Goal: Task Accomplishment & Management: Use online tool/utility

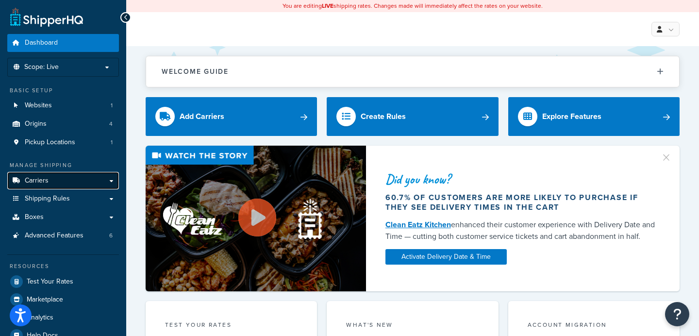
click at [67, 179] on link "Carriers" at bounding box center [63, 181] width 112 height 18
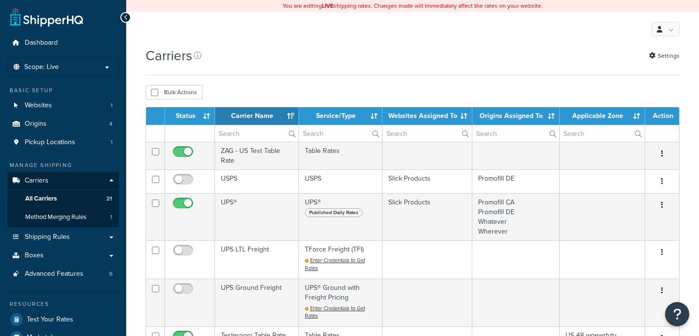
select select "15"
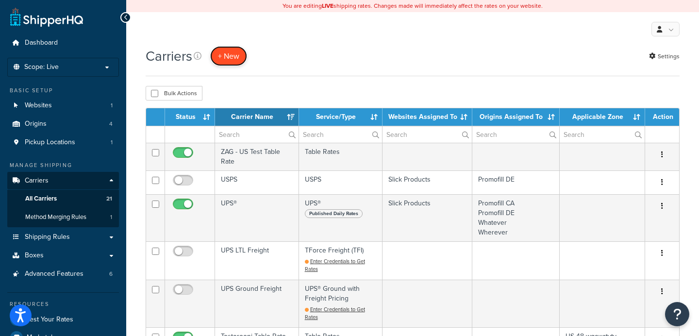
click at [236, 52] on button "+ New" at bounding box center [228, 56] width 37 height 20
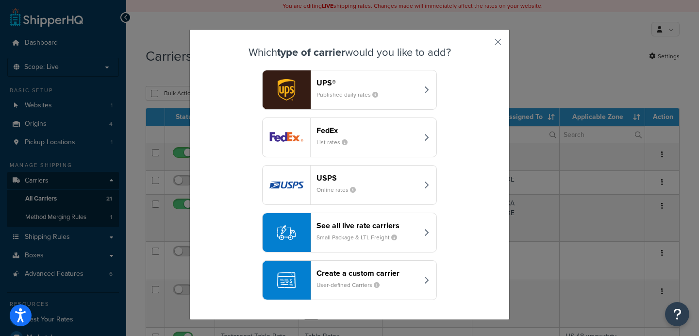
click at [372, 235] on small "Small Package & LTL Freight" at bounding box center [360, 237] width 88 height 9
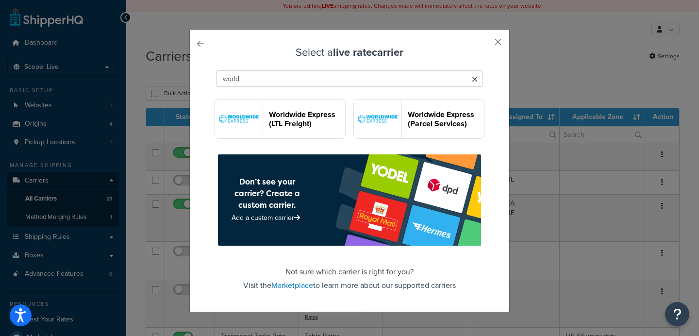
type input "world"
click at [298, 116] on header "Worldwide Express (LTL Freight)" at bounding box center [307, 119] width 76 height 18
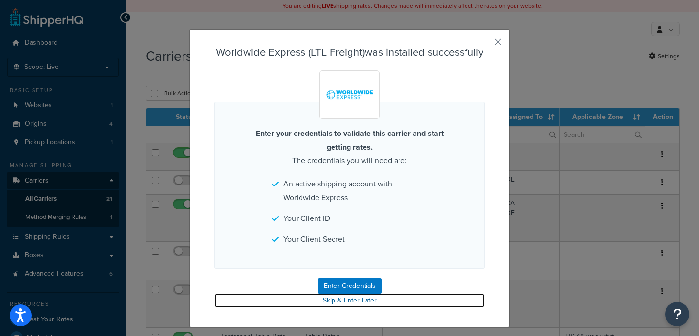
click at [356, 307] on link "Skip & Enter Later" at bounding box center [349, 301] width 271 height 14
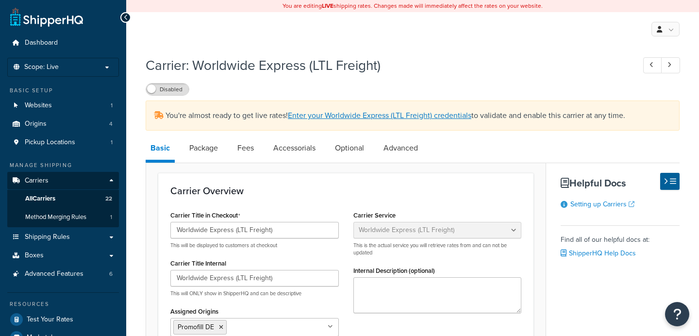
select select "worldwideExpressFreight"
click at [79, 195] on link "All Carriers 22" at bounding box center [63, 199] width 112 height 18
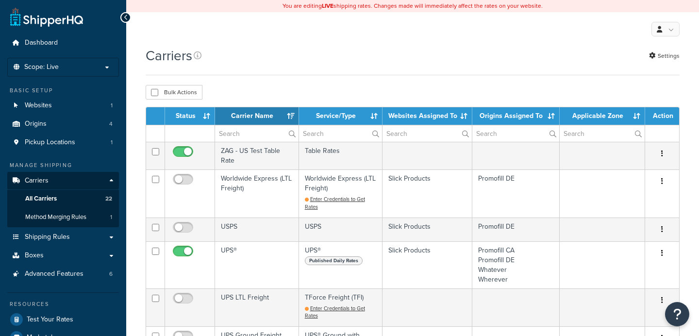
select select "15"
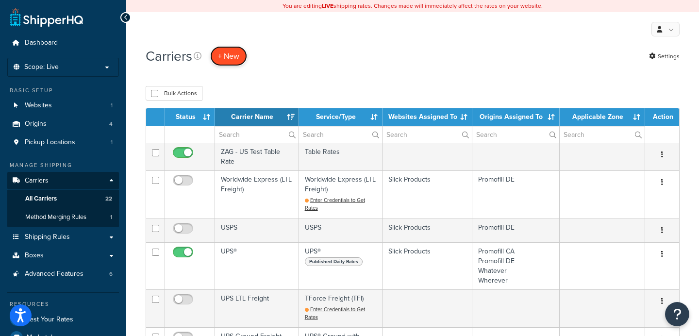
click at [238, 57] on button "+ New" at bounding box center [228, 56] width 37 height 20
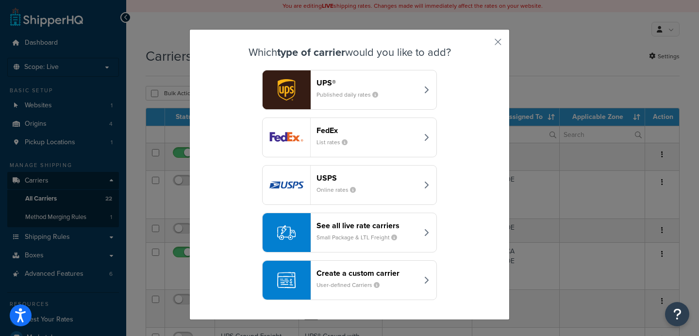
click at [372, 247] on button "See all live rate carriers Small Package & LTL Freight" at bounding box center [349, 232] width 175 height 40
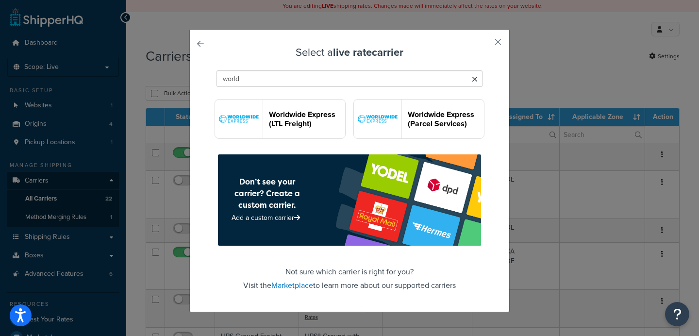
type input "world"
click at [463, 119] on header "Worldwide Express (Parcel Services)" at bounding box center [446, 119] width 76 height 18
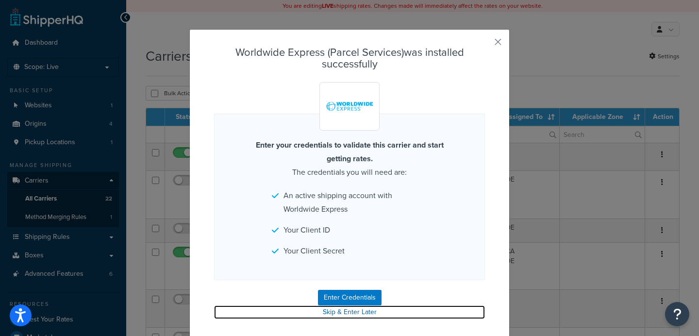
click at [362, 313] on link "Skip & Enter Later" at bounding box center [349, 312] width 271 height 14
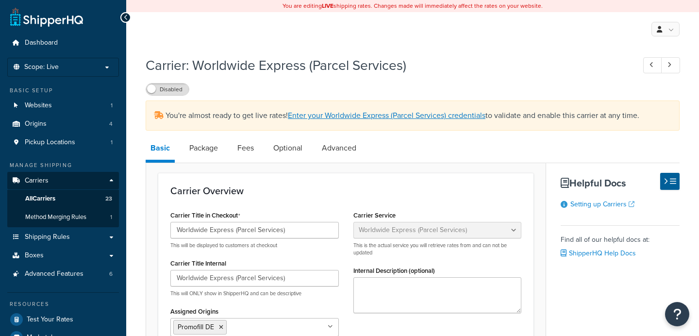
select select "worldwideExpress"
select select "THIRD PARTY"
click at [68, 201] on link "All Carriers 23" at bounding box center [63, 199] width 112 height 18
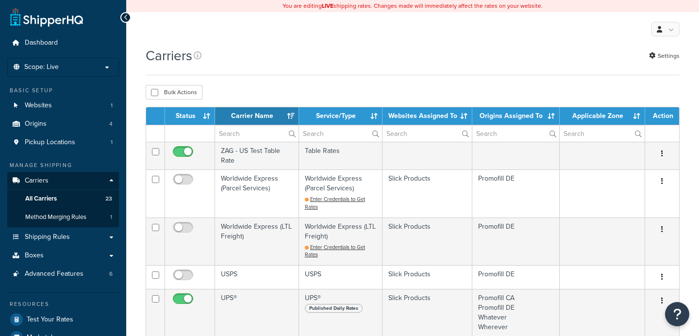
select select "15"
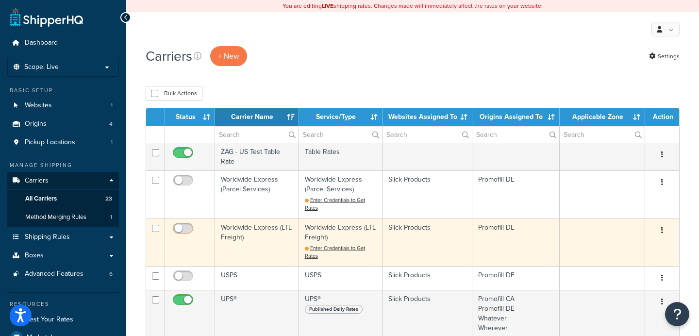
click at [183, 228] on input "checkbox" at bounding box center [184, 231] width 27 height 12
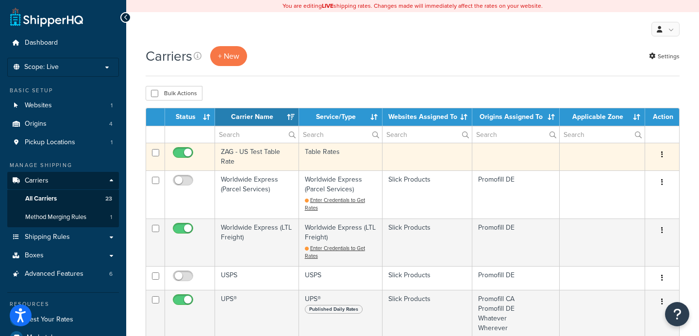
checkbox input "false"
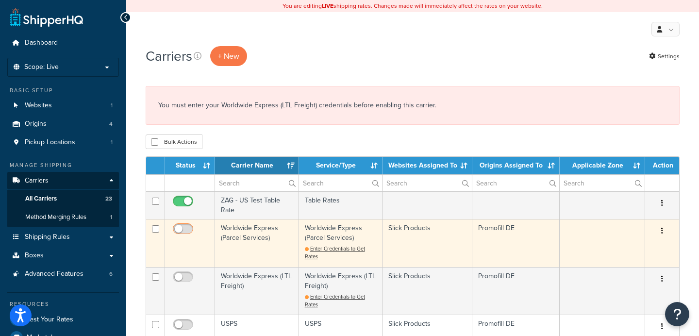
click at [185, 229] on input "checkbox" at bounding box center [184, 231] width 27 height 12
checkbox input "false"
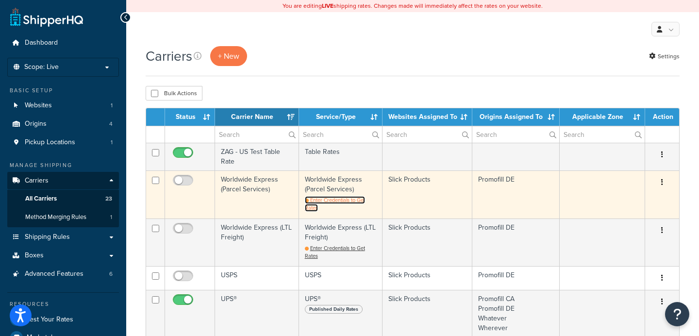
click at [344, 199] on span "Enter Credentials to Get Rates" at bounding box center [335, 204] width 60 height 16
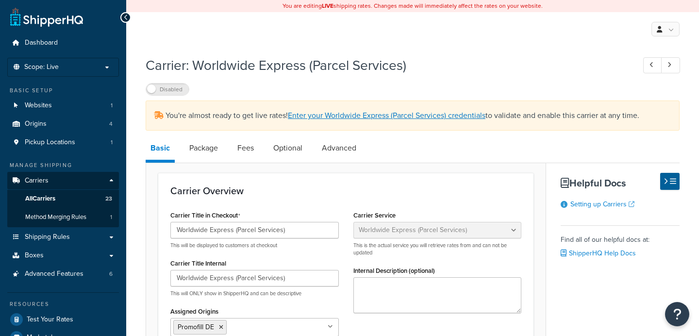
select select "worldwideExpress"
select select "THIRD PARTY"
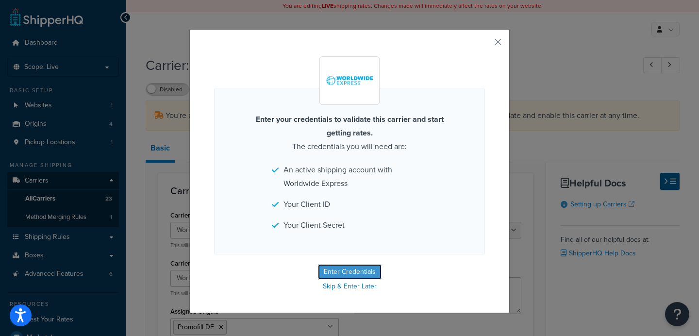
click at [354, 273] on button "Enter Credentials" at bounding box center [350, 272] width 64 height 16
select select "THIRD PARTY"
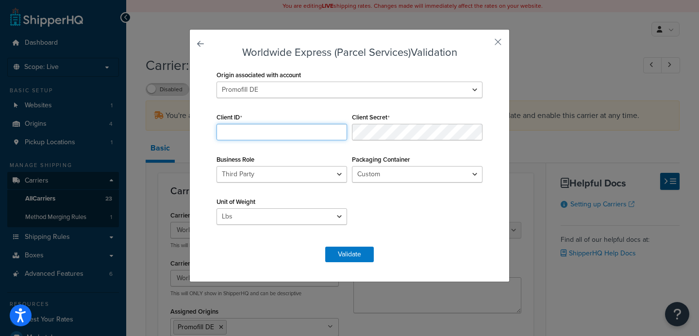
click at [292, 135] on input "Client ID" at bounding box center [281, 132] width 131 height 16
paste input "eTctUa5Sr5kiioTUCV78AHzWPXfs9lP2"
type input "eTctUa5Sr5kiioTUCV78AHzWPXfs9lP2"
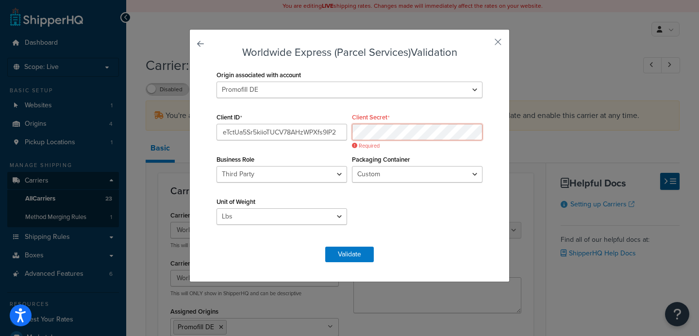
scroll to position [0, 37]
click at [303, 150] on div "Origin associated with account Promofill CA Promofill DE Whatever Wherever Clie…" at bounding box center [349, 152] width 271 height 169
click at [349, 253] on button "Validate" at bounding box center [349, 254] width 49 height 16
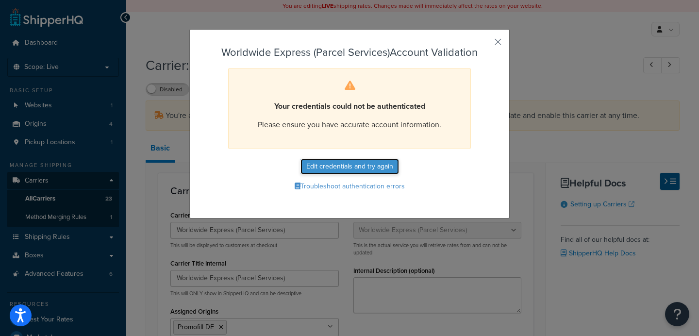
click at [357, 168] on button "Edit credentials and try again" at bounding box center [349, 167] width 98 height 16
select select "THIRD PARTY"
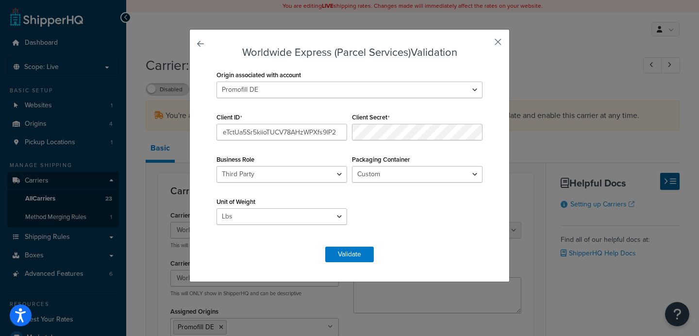
click at [485, 44] on button "button" at bounding box center [483, 45] width 2 height 2
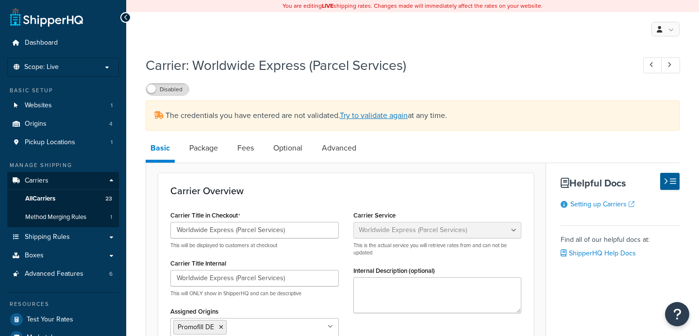
select select "worldwideExpress"
select select "THIRD PARTY"
drag, startPoint x: 0, startPoint y: 0, endPoint x: 90, endPoint y: 108, distance: 140.6
click at [90, 108] on link "Websites 1" at bounding box center [63, 106] width 112 height 18
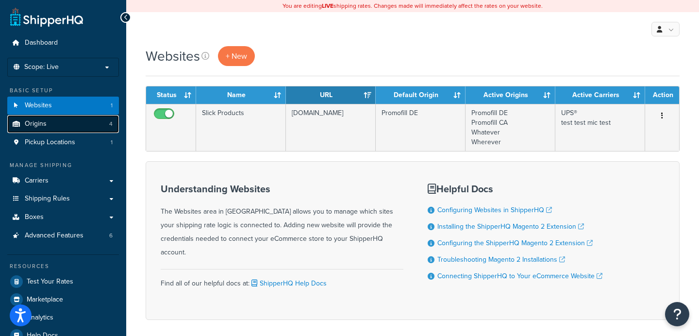
click at [81, 120] on link "Origins 4" at bounding box center [63, 124] width 112 height 18
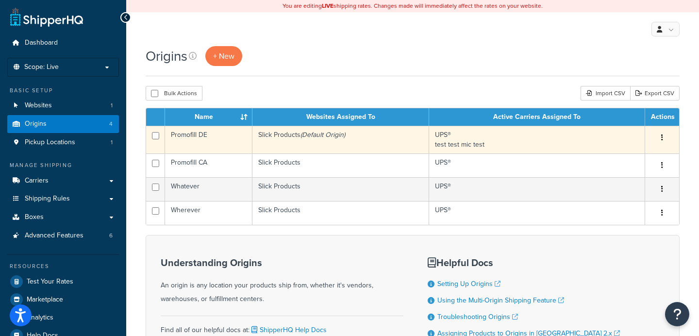
click at [496, 138] on td "UPS® test test mic test" at bounding box center [537, 140] width 216 height 28
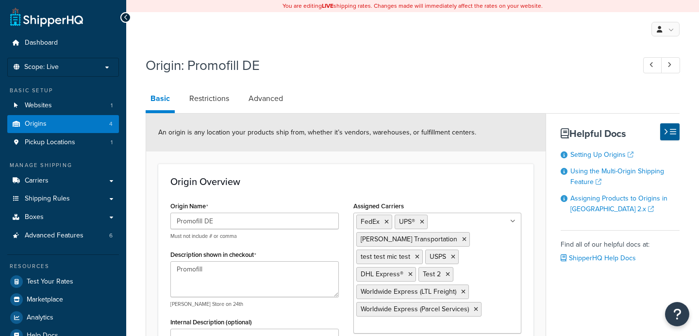
select select "8"
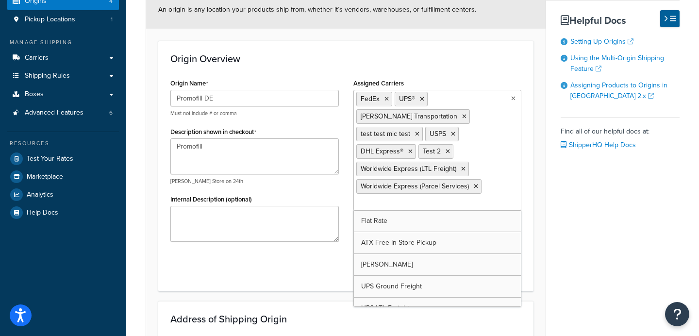
click at [498, 183] on ul "FedEx UPS® [PERSON_NAME] Transportation test test mic test USPS DHL Express® Te…" at bounding box center [437, 150] width 168 height 121
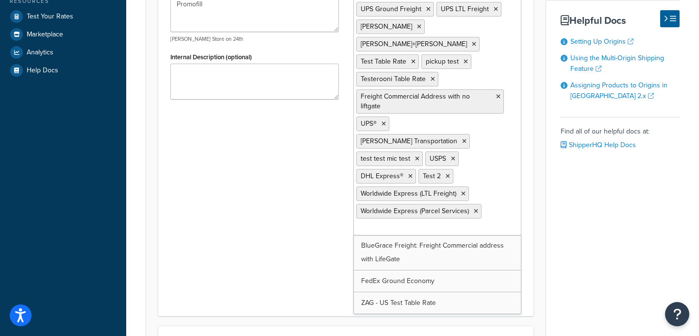
click at [277, 214] on div "Origin Name Promofill DE Must not include # or comma Description shown in check…" at bounding box center [345, 119] width 365 height 370
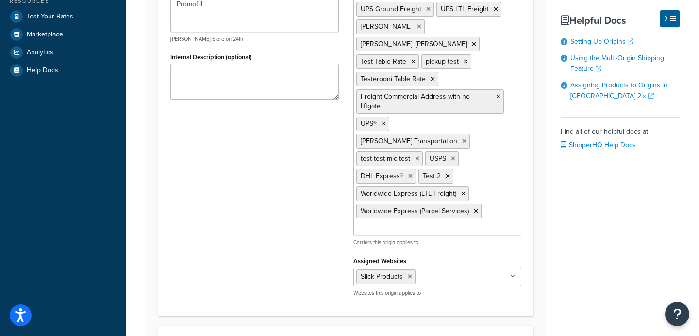
scroll to position [575, 0]
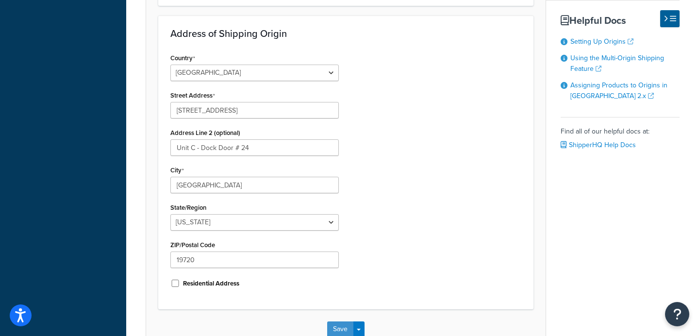
click at [333, 321] on button "Save" at bounding box center [340, 329] width 26 height 16
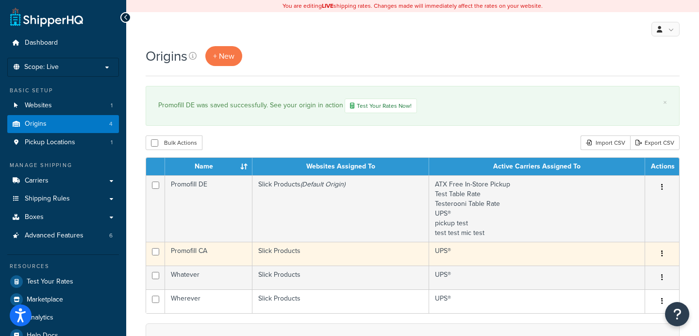
click at [210, 256] on td "Promofill CA" at bounding box center [208, 254] width 87 height 24
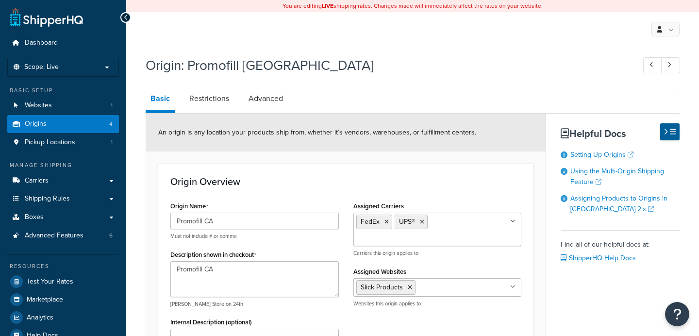
select select "5"
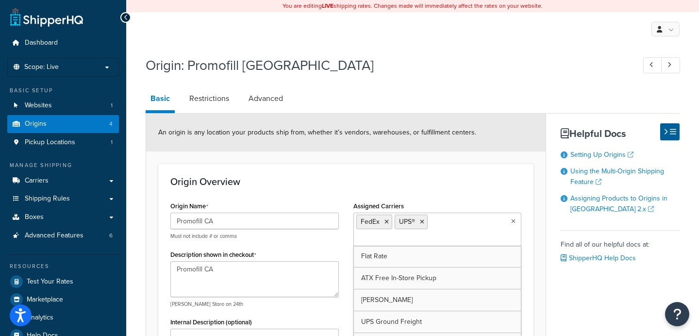
click at [473, 226] on ul "FedEx UPS®" at bounding box center [437, 228] width 168 height 33
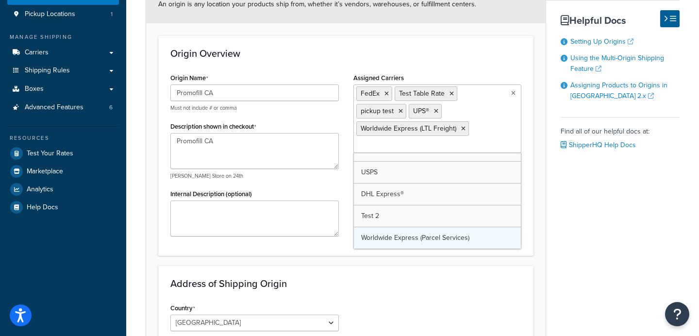
scroll to position [288, 0]
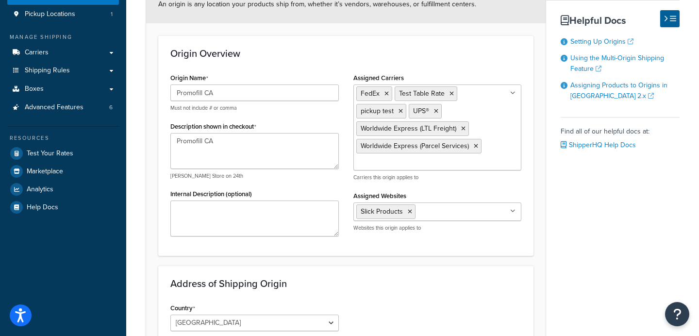
click at [492, 283] on h3 "Address of Shipping Origin" at bounding box center [345, 283] width 351 height 11
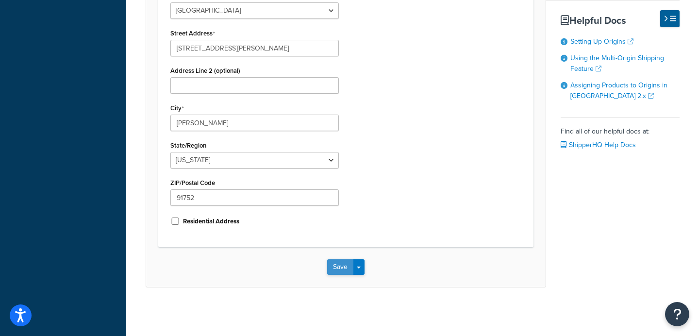
click at [344, 262] on button "Save" at bounding box center [340, 267] width 26 height 16
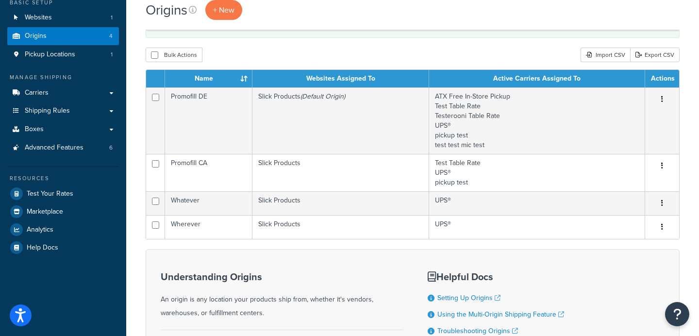
scroll to position [106, 0]
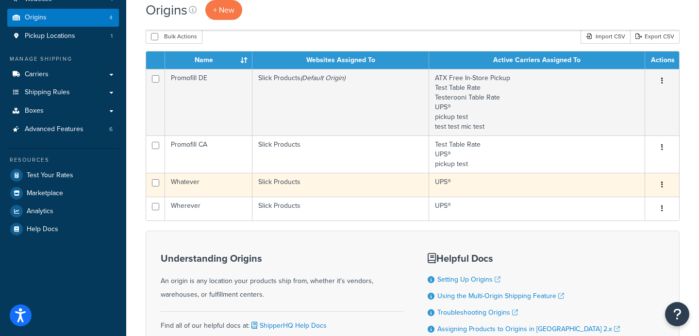
click at [463, 183] on td "UPS®" at bounding box center [537, 185] width 216 height 24
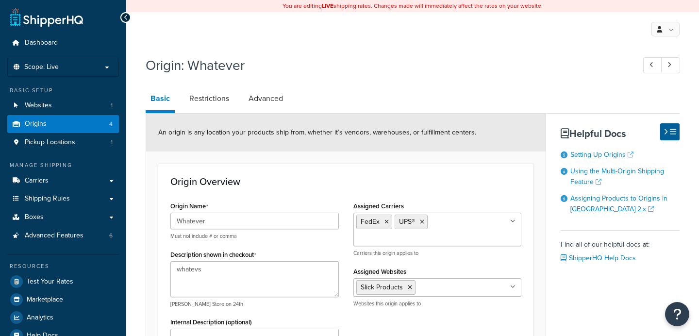
select select "43"
click at [458, 238] on ul "FedEx UPS®" at bounding box center [437, 228] width 168 height 33
type input "wo"
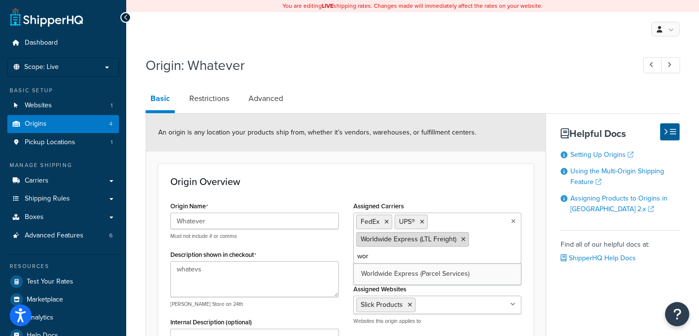
type input "worl"
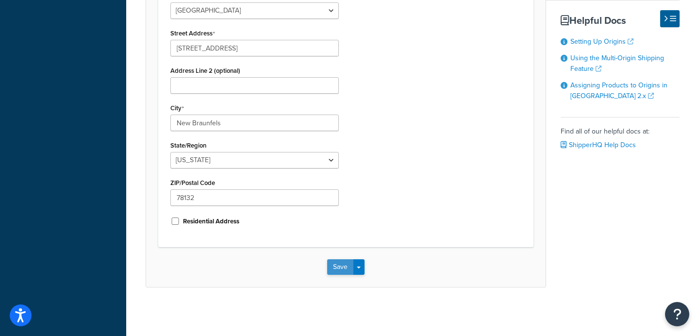
click at [332, 263] on button "Save" at bounding box center [340, 267] width 26 height 16
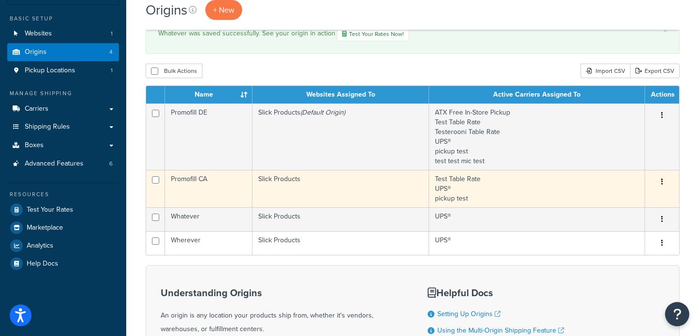
scroll to position [73, 0]
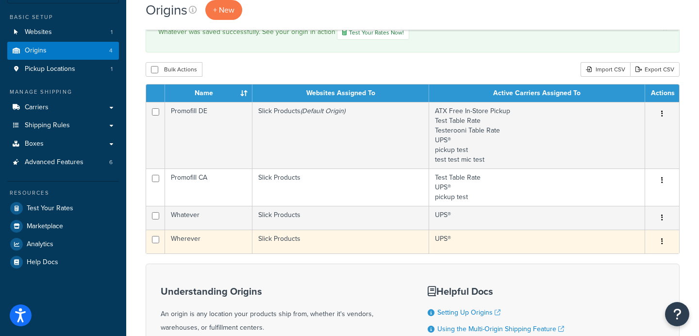
click at [492, 245] on td "UPS®" at bounding box center [537, 241] width 216 height 24
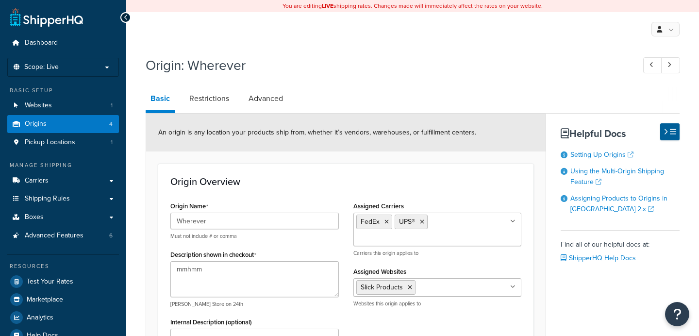
select select "43"
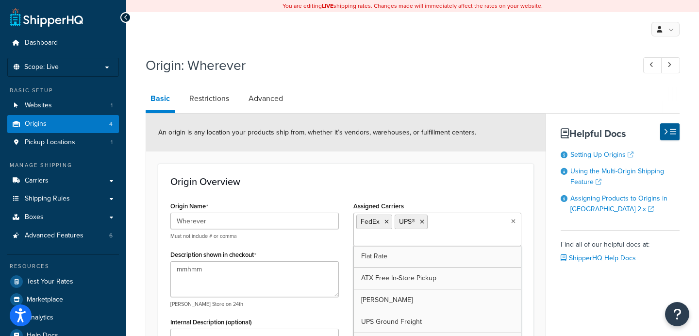
click at [478, 241] on ul "FedEx UPS®" at bounding box center [437, 228] width 168 height 33
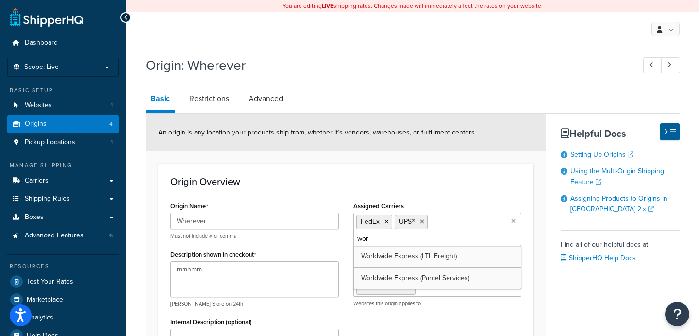
type input "worl"
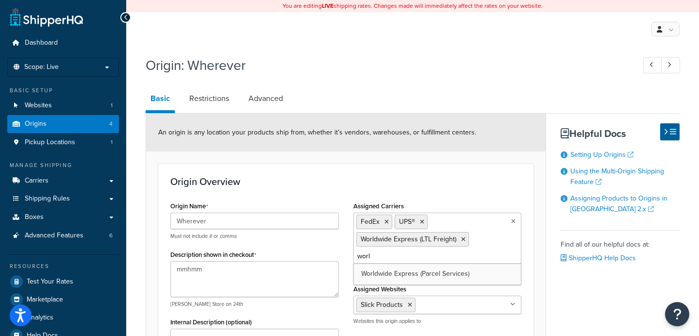
type input "world"
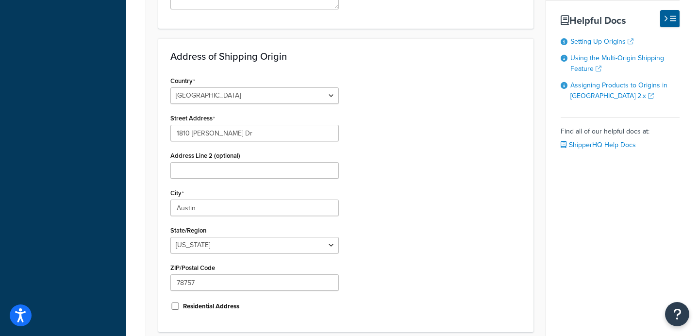
scroll to position [440, 0]
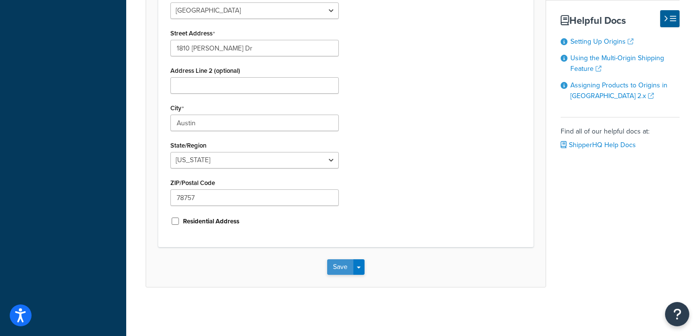
click at [327, 261] on button "Save" at bounding box center [340, 267] width 26 height 16
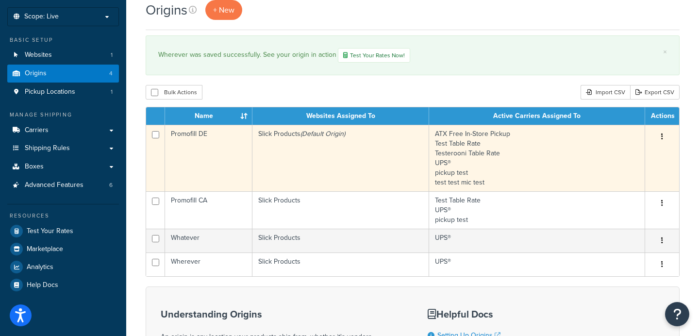
scroll to position [39, 0]
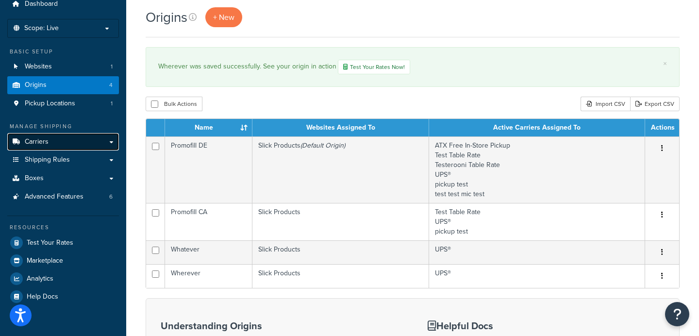
click at [65, 144] on link "Carriers" at bounding box center [63, 142] width 112 height 18
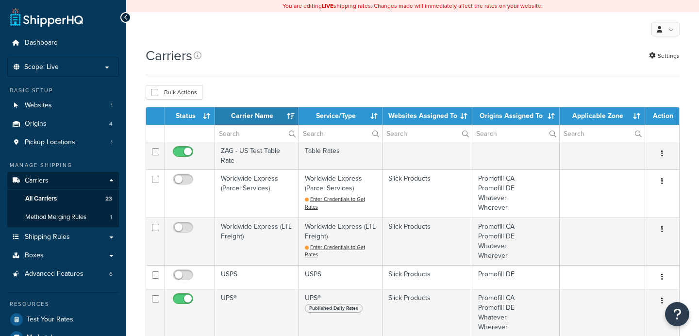
select select "15"
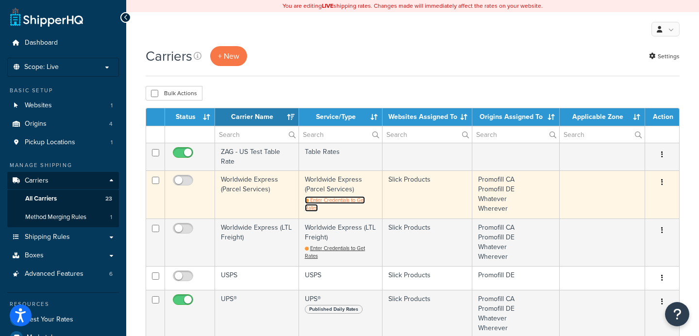
click at [320, 198] on span "Enter Credentials to Get Rates" at bounding box center [335, 204] width 60 height 16
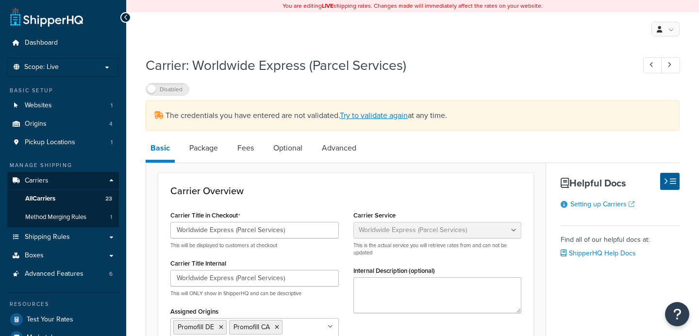
select select "worldwideExpress"
select select "THIRD PARTY"
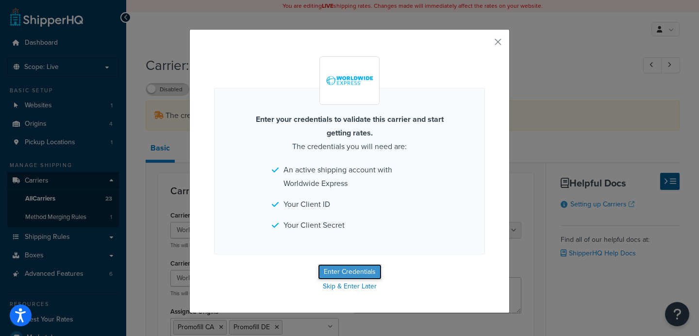
click at [359, 269] on button "Enter Credentials" at bounding box center [350, 272] width 64 height 16
select select "THIRD PARTY"
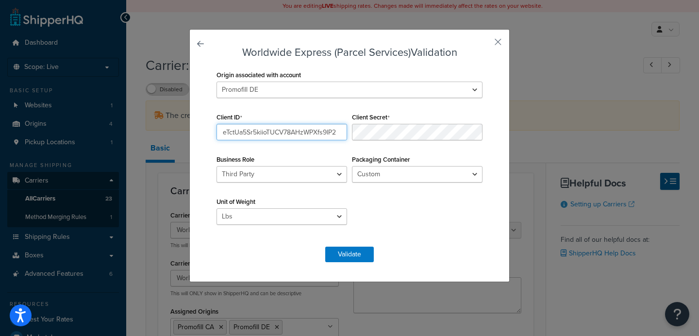
click at [307, 131] on input "eTctUa5Sr5kiioTUCV78AHzWPXfs9lP2" at bounding box center [281, 132] width 131 height 16
paste input "eTctUa5Sr5kiioTUCV78AHzWPXfs9lP2"
type input "eTctUa5Sr5kiioTUCV78AHzWPXfs9lP2"
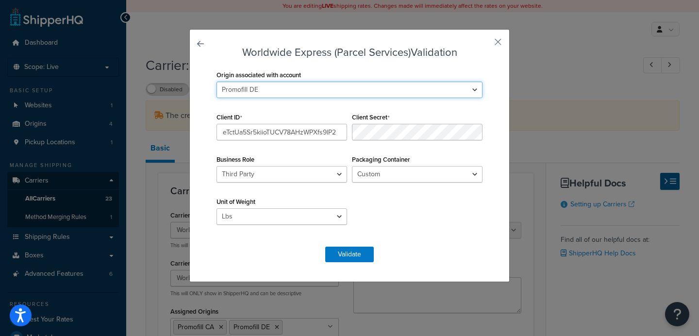
click at [332, 88] on select "Promofill CA Promofill DE Whatever Wherever" at bounding box center [349, 90] width 266 height 16
select select "69014"
click at [216, 82] on select "Promofill CA Promofill DE Whatever Wherever" at bounding box center [349, 90] width 266 height 16
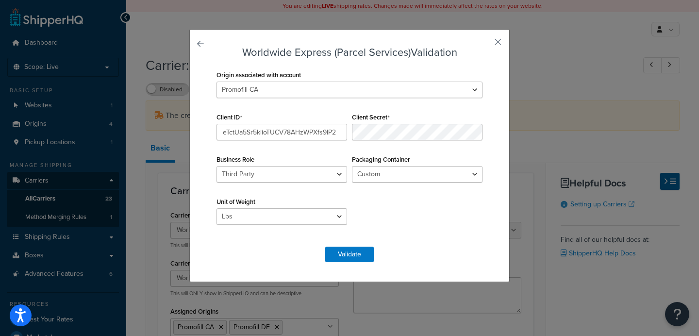
click at [294, 156] on div "Business Role Shipper Consignee Third Party" at bounding box center [281, 167] width 135 height 30
click at [405, 170] on select "Custom UPS Express Envelope UPS Legal Window Envelope UPS Express Reusable Enve…" at bounding box center [417, 174] width 131 height 16
click at [352, 166] on select "Custom UPS Express Envelope UPS Legal Window Envelope UPS Express Reusable Enve…" at bounding box center [417, 174] width 131 height 16
click at [405, 170] on select "Custom UPS Express Envelope UPS Legal Window Envelope UPS Express Reusable Enve…" at bounding box center [417, 174] width 131 height 16
drag, startPoint x: 426, startPoint y: 245, endPoint x: 406, endPoint y: 245, distance: 20.9
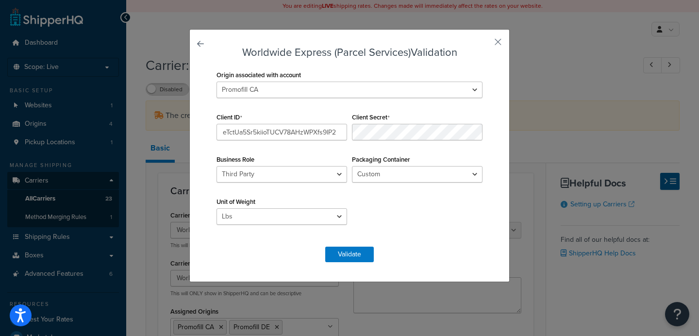
click at [426, 245] on form "Worldwide Express (Parcel Services) Validation Origin associated with account P…" at bounding box center [349, 154] width 271 height 215
click at [307, 172] on select "Shipper Consignee Third Party" at bounding box center [281, 174] width 131 height 16
select select "SHIPPER"
click at [216, 166] on select "Shipper Consignee Third Party" at bounding box center [281, 174] width 131 height 16
click at [360, 251] on button "Validate" at bounding box center [349, 254] width 49 height 16
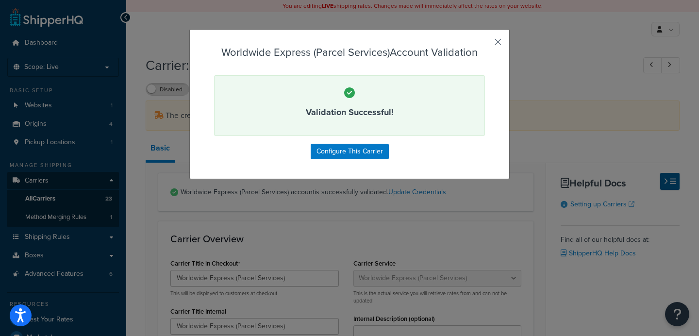
click at [485, 44] on button "button" at bounding box center [483, 45] width 2 height 2
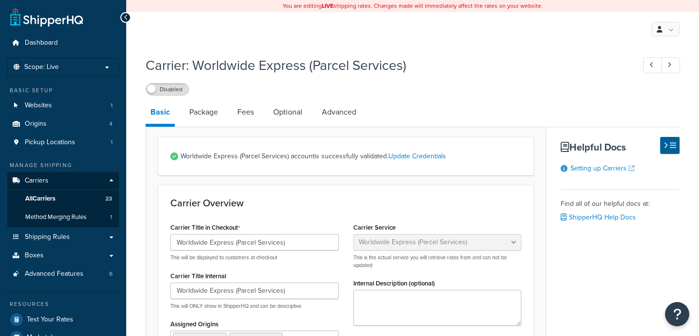
select select "worldwideExpress"
click at [90, 200] on link "All Carriers 23" at bounding box center [63, 199] width 112 height 18
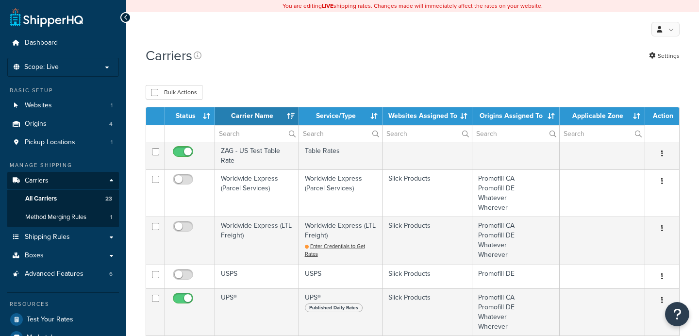
select select "15"
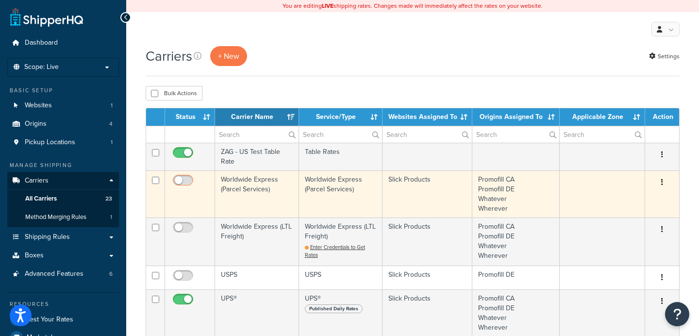
click at [185, 181] on input "checkbox" at bounding box center [184, 183] width 27 height 12
checkbox input "true"
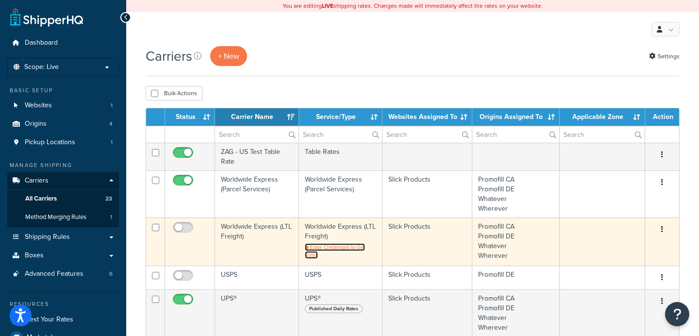
click at [320, 246] on span "Enter Credentials to Get Rates" at bounding box center [335, 251] width 60 height 16
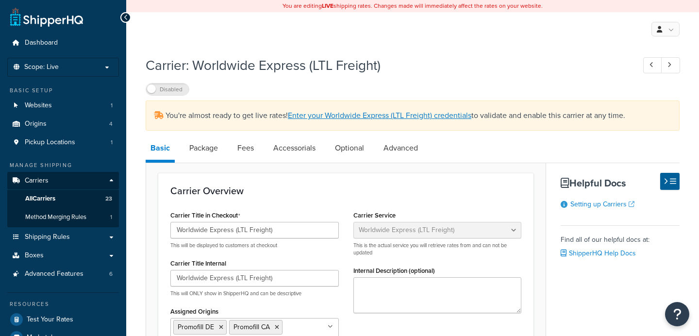
select select "worldwideExpressFreight"
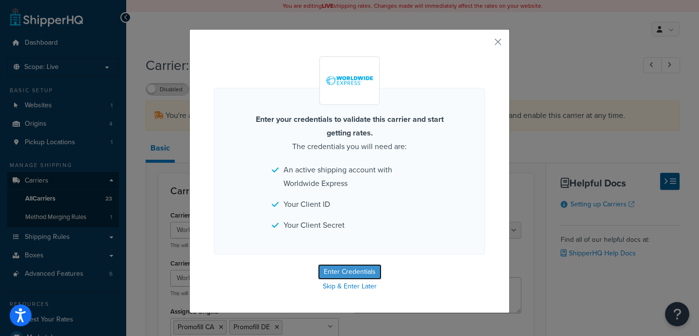
click at [360, 265] on button "Enter Credentials" at bounding box center [350, 272] width 64 height 16
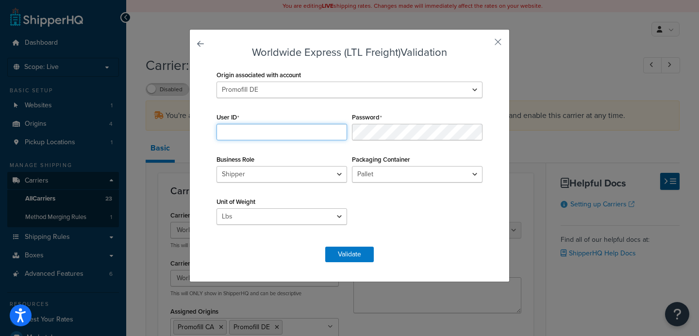
click at [269, 135] on input "User ID" at bounding box center [281, 132] width 131 height 16
paste input "eTctUa5Sr5kiioTUCV78AHzWPXfs9lP2"
type input "eTctUa5Sr5kiioTUCV78AHzWPXfs9lP2"
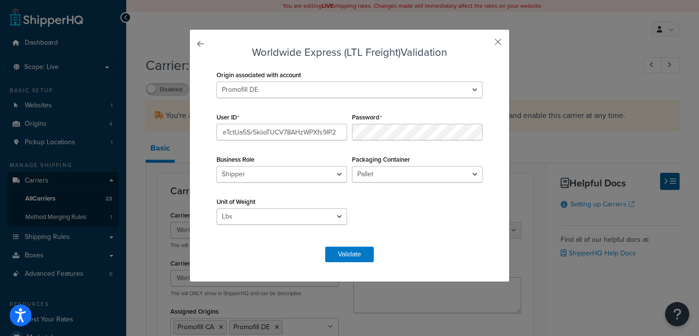
click at [380, 210] on div "Origin associated with account Promofill CA Promofill DE Whatever Wherever User…" at bounding box center [349, 152] width 271 height 169
click at [353, 249] on button "Validate" at bounding box center [349, 254] width 49 height 16
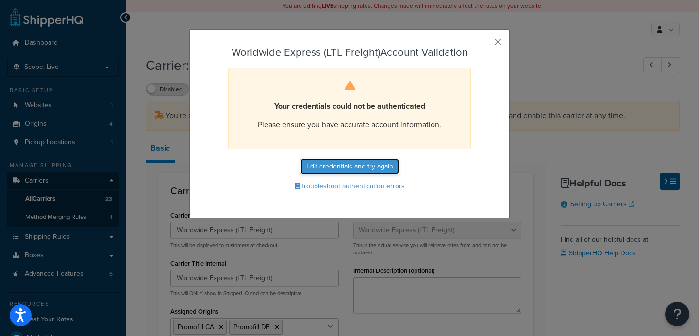
click at [377, 165] on button "Edit credentials and try again" at bounding box center [349, 167] width 98 height 16
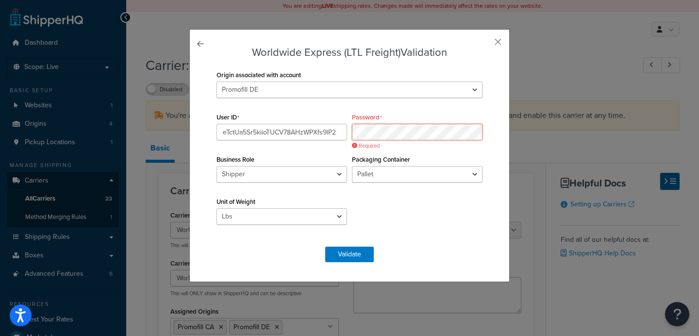
scroll to position [0, 37]
click at [301, 78] on label "Origin associated with account" at bounding box center [258, 74] width 84 height 7
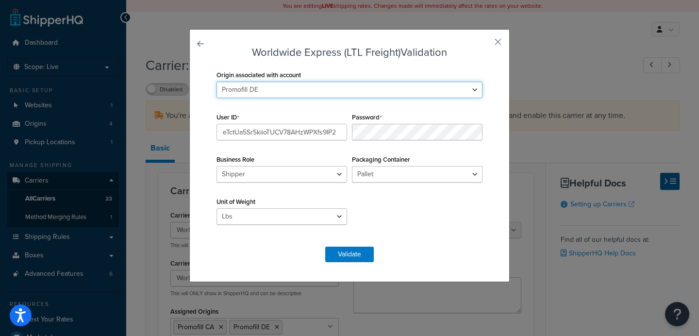
click at [309, 86] on select "Promofill CA Promofill DE Whatever Wherever" at bounding box center [349, 90] width 266 height 16
select select "128430"
click at [216, 82] on select "Promofill CA Promofill DE Whatever Wherever" at bounding box center [349, 90] width 266 height 16
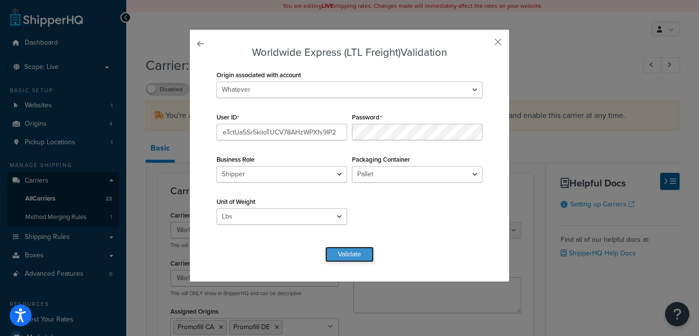
click at [346, 252] on button "Validate" at bounding box center [349, 254] width 49 height 16
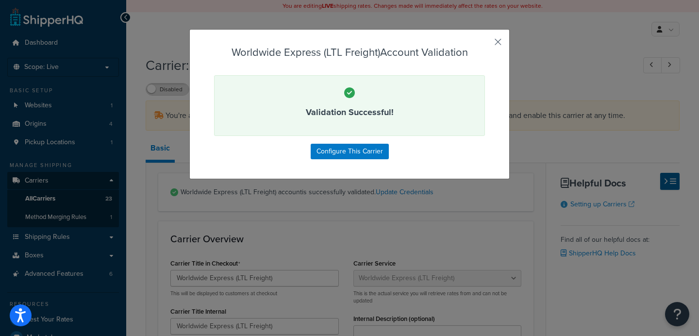
click at [485, 44] on button "button" at bounding box center [483, 45] width 2 height 2
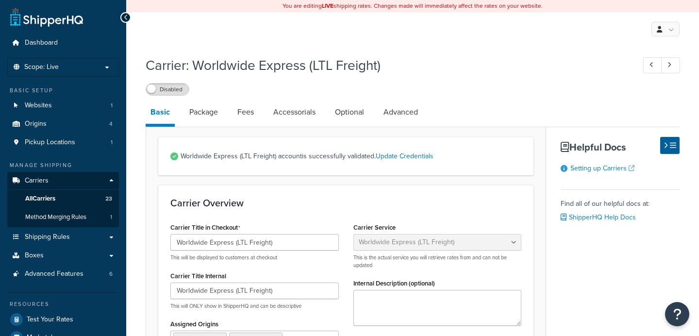
select select "worldwideExpressFreight"
click at [181, 90] on label "Disabled" at bounding box center [167, 89] width 43 height 12
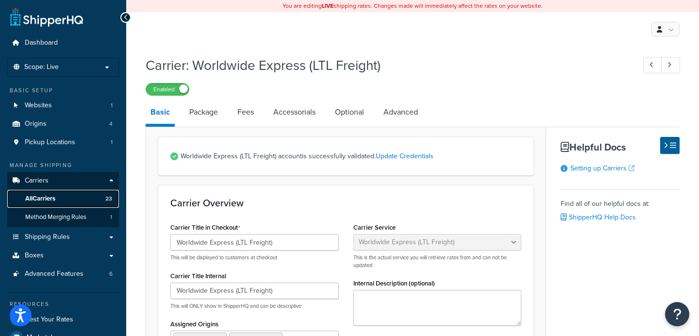
click at [73, 201] on link "All Carriers 23" at bounding box center [63, 199] width 112 height 18
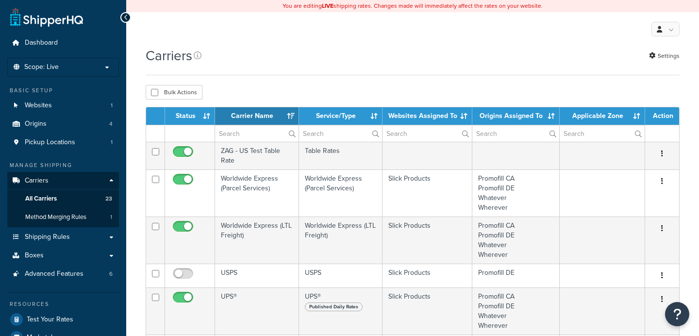
select select "15"
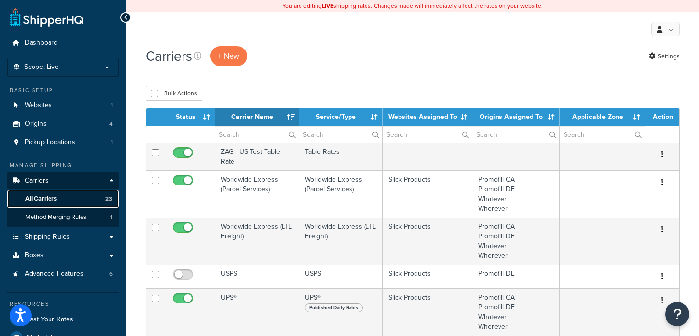
click at [53, 204] on link "All Carriers 23" at bounding box center [63, 199] width 112 height 18
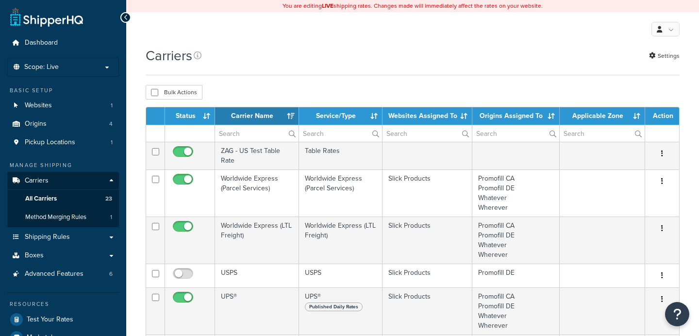
select select "15"
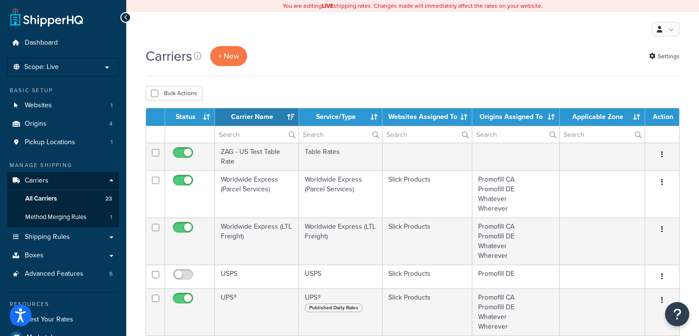
scroll to position [2, 0]
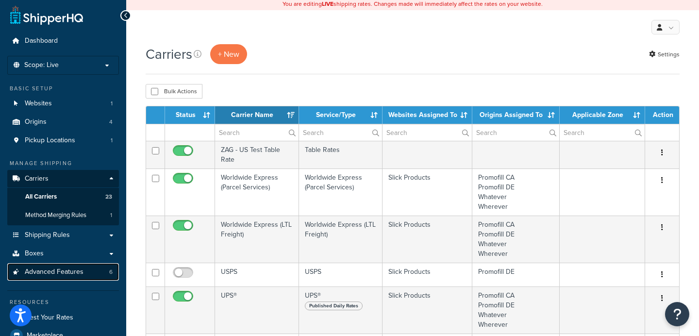
click at [76, 275] on span "Advanced Features" at bounding box center [54, 272] width 59 height 8
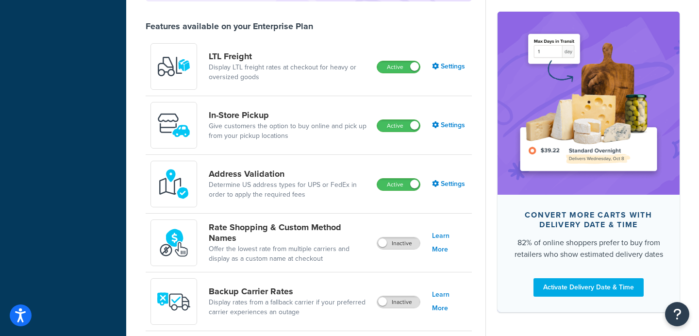
scroll to position [368, 0]
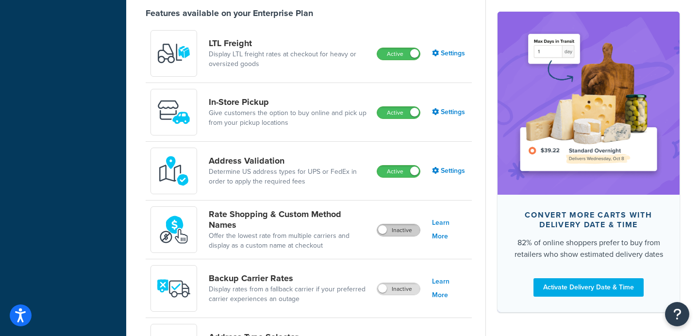
click at [394, 230] on label "Inactive" at bounding box center [398, 230] width 43 height 12
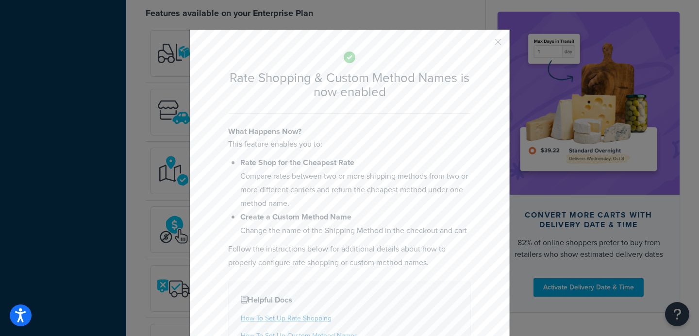
scroll to position [82, 0]
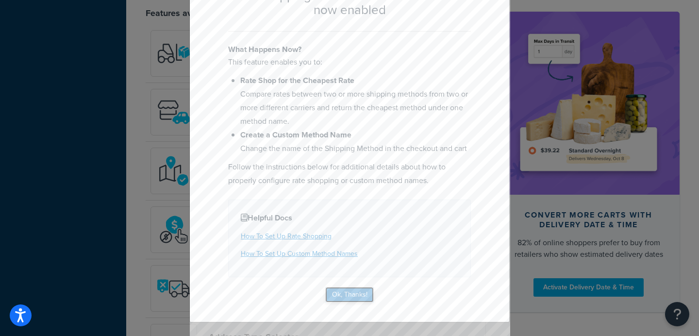
click at [366, 290] on button "Ok, Thanks!" at bounding box center [349, 295] width 49 height 16
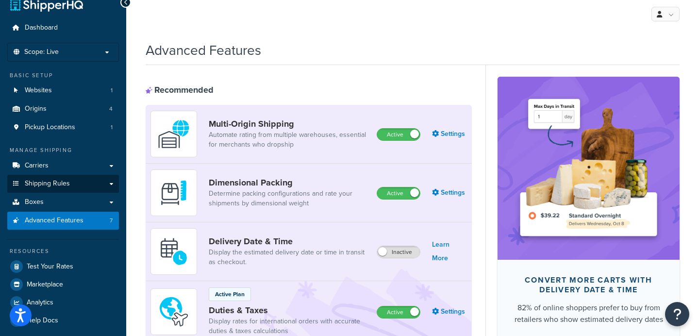
scroll to position [12, 0]
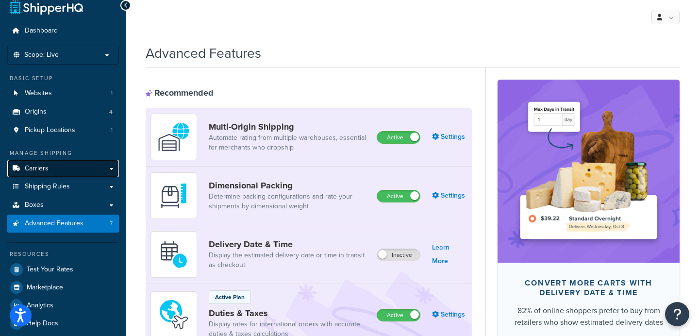
click at [63, 167] on link "Carriers" at bounding box center [63, 169] width 112 height 18
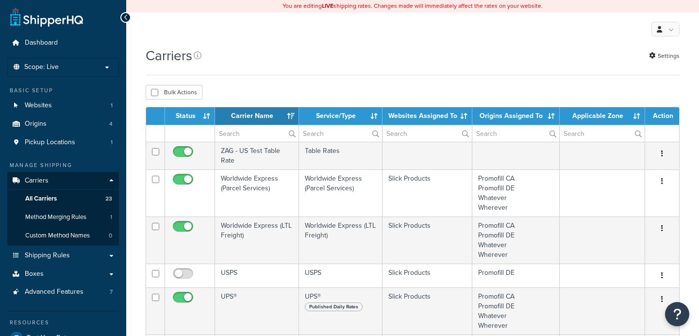
select select "15"
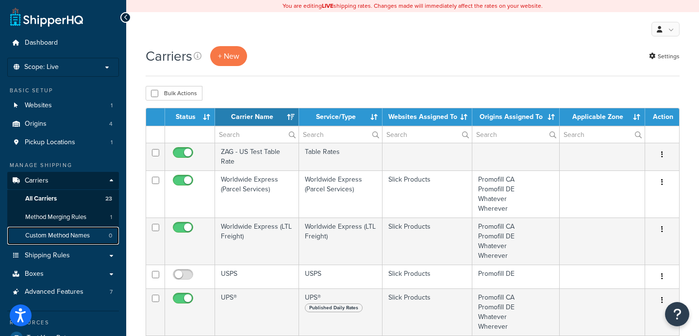
click at [68, 232] on span "Custom Method Names" at bounding box center [57, 235] width 65 height 8
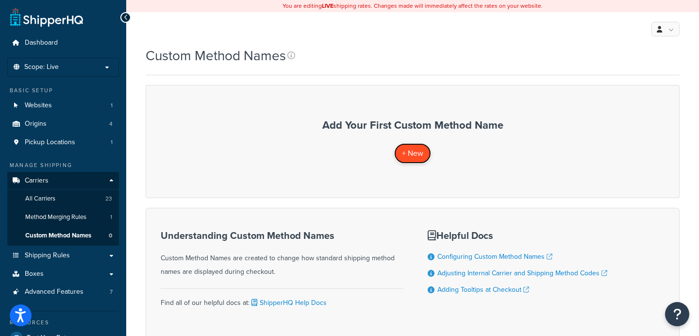
click at [412, 152] on span "+ New" at bounding box center [412, 152] width 21 height 11
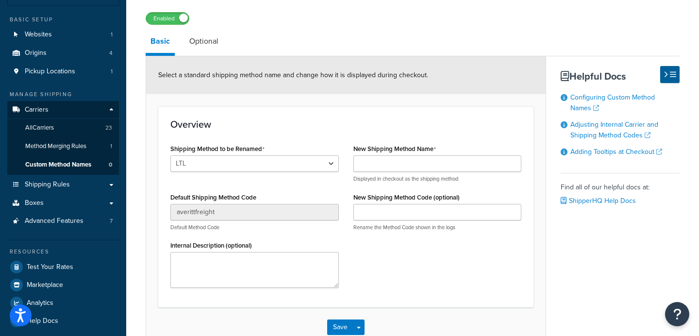
scroll to position [91, 0]
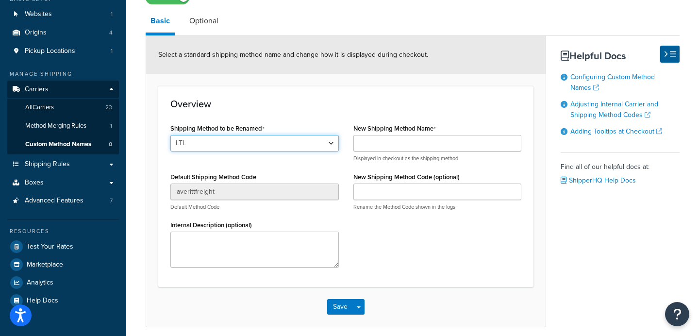
click at [262, 143] on select "LTL LTL Logistics Services Domestic Express 12:00 JetLine SprintLine SecureLine…" at bounding box center [254, 143] width 168 height 16
select select "702264"
click at [170, 135] on select "LTL LTL Logistics Services Domestic Express 12:00 JetLine SprintLine SecureLine…" at bounding box center [254, 143] width 168 height 16
type input "worldwideexpressfreight"
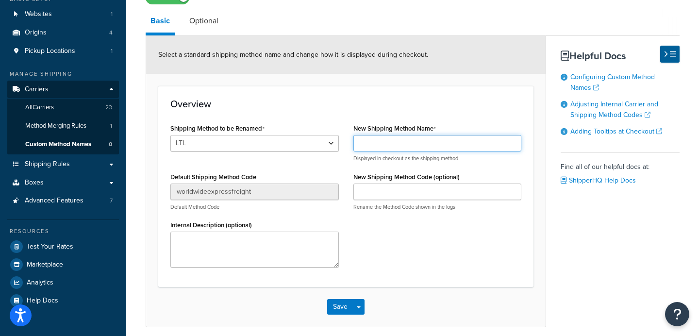
click at [439, 144] on input "New Shipping Method Name" at bounding box center [437, 143] width 168 height 16
type input "test that ship"
click at [333, 307] on button "Save" at bounding box center [340, 307] width 26 height 16
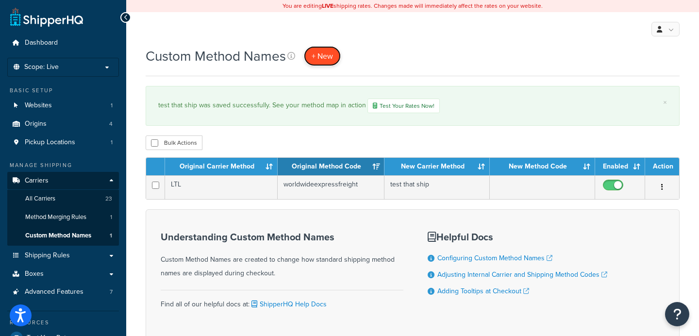
click at [325, 60] on span "+ New" at bounding box center [321, 55] width 21 height 11
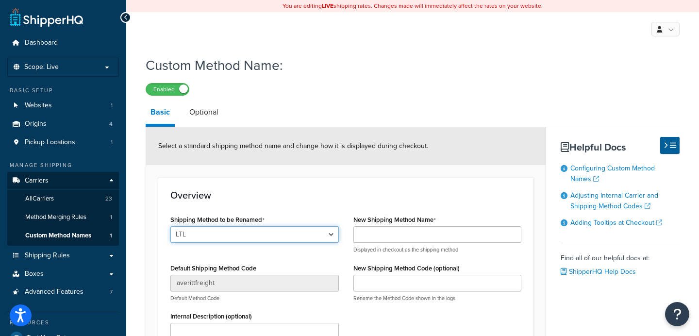
click at [266, 233] on select "LTL LTL Logistics Services Domestic Express 12:00 JetLine SprintLine SecureLine…" at bounding box center [254, 234] width 168 height 16
select select "702265"
click at [170, 226] on select "LTL LTL Logistics Services Domestic Express 12:00 JetLine SprintLine SecureLine…" at bounding box center [254, 234] width 168 height 16
type input "2DA"
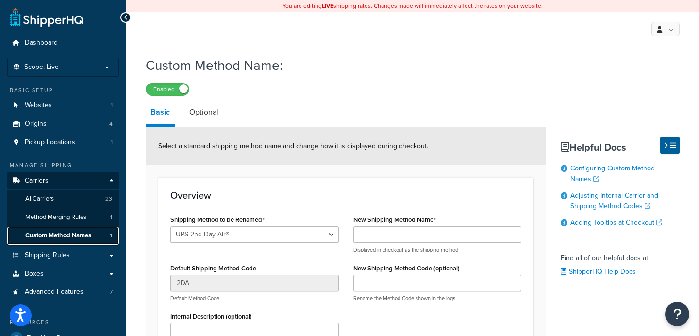
click at [93, 235] on link "Custom Method Names 1" at bounding box center [63, 236] width 112 height 18
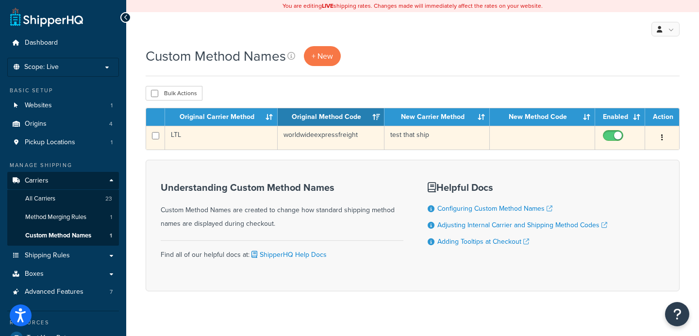
click at [206, 139] on td "LTL" at bounding box center [221, 138] width 113 height 24
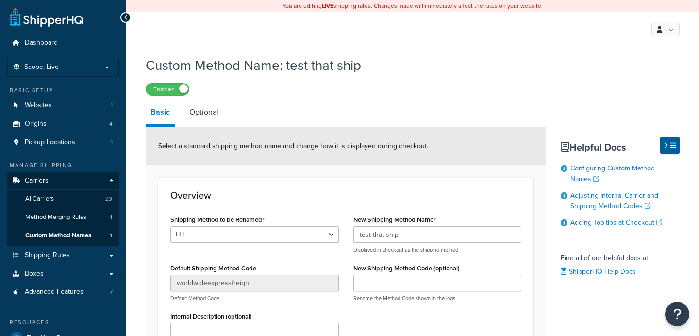
select select "702264"
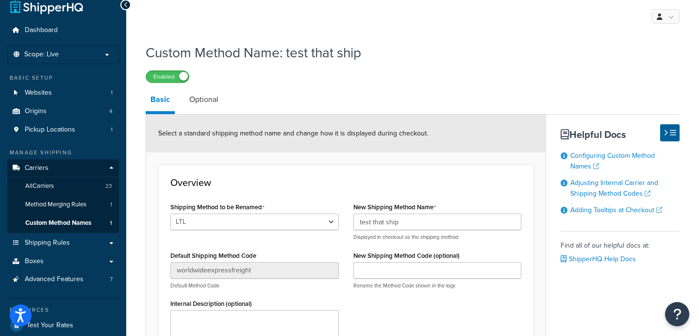
scroll to position [15, 0]
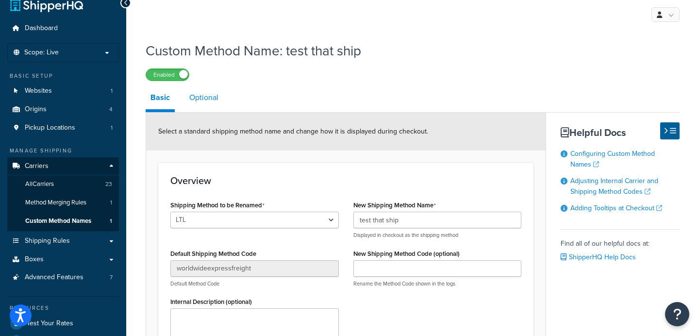
click at [208, 101] on link "Optional" at bounding box center [203, 97] width 39 height 23
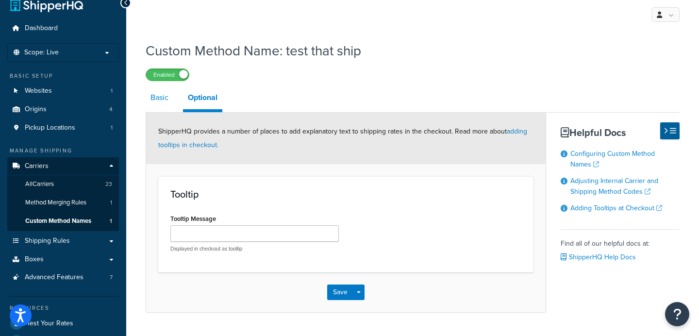
click at [163, 101] on link "Basic" at bounding box center [160, 97] width 28 height 23
select select "702264"
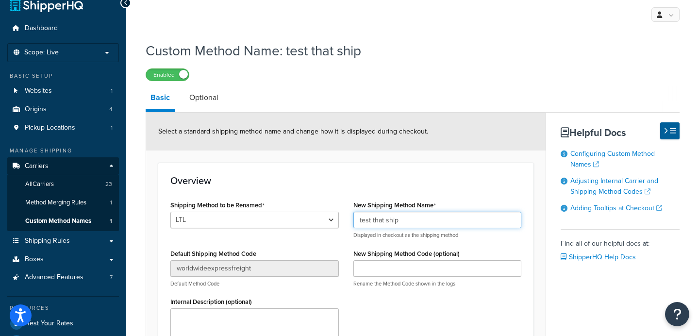
click at [359, 222] on input "test that ship" at bounding box center [437, 220] width 168 height 16
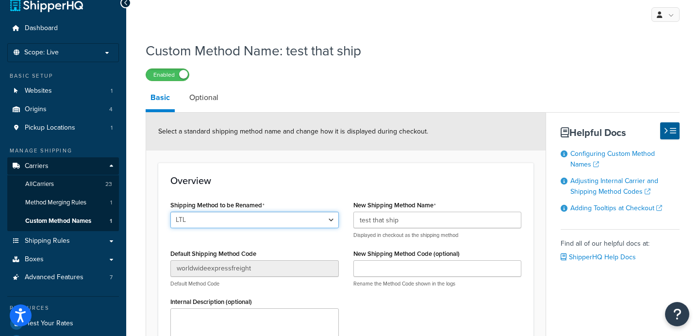
click at [250, 215] on select "LTL LTL Logistics Services Domestic Express 12:00 JetLine SprintLine SecureLine…" at bounding box center [254, 220] width 168 height 16
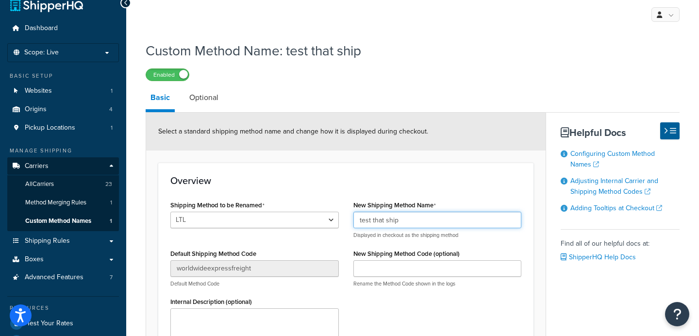
click at [358, 218] on input "test that ship" at bounding box center [437, 220] width 168 height 16
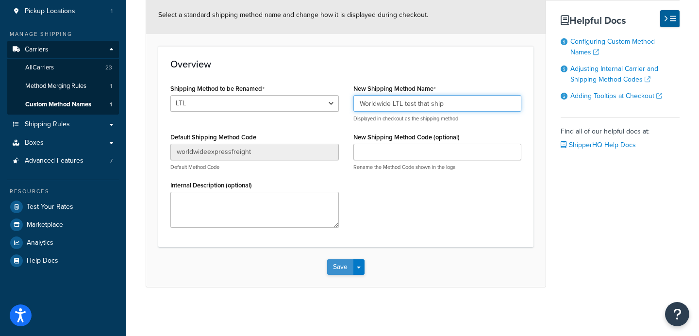
type input "Worldwide LTL test that ship"
click at [335, 266] on button "Save" at bounding box center [340, 267] width 26 height 16
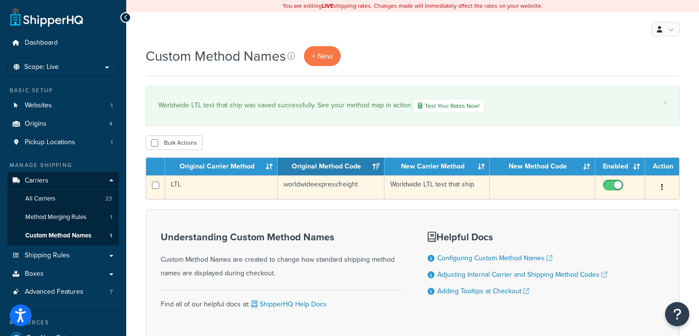
click at [201, 180] on td "LTL" at bounding box center [221, 187] width 113 height 24
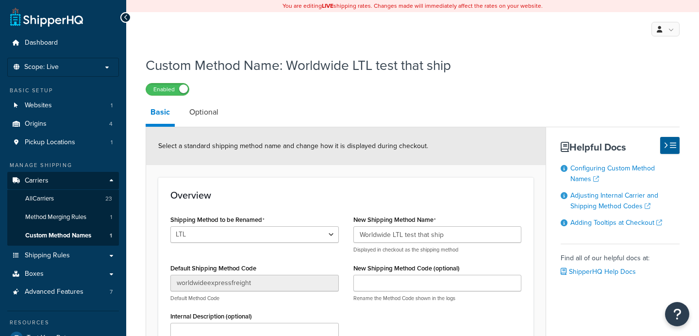
select select "702264"
click at [88, 232] on span "Custom Method Names" at bounding box center [58, 235] width 66 height 8
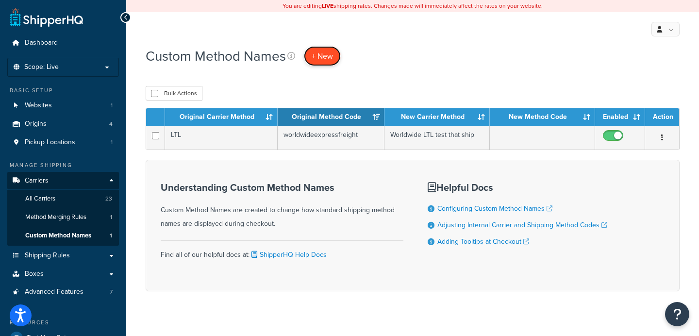
click at [325, 63] on link "+ New" at bounding box center [322, 56] width 37 height 20
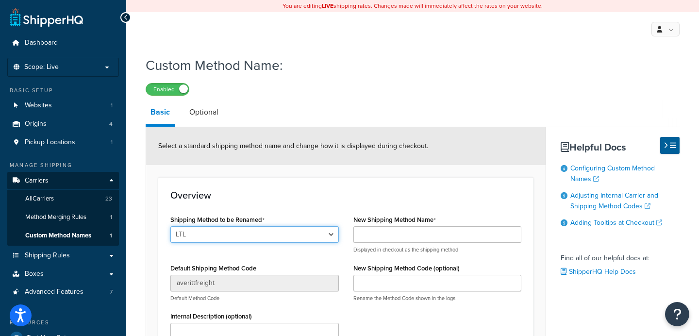
click at [250, 232] on select "LTL LTL Logistics Services Domestic Express 12:00 JetLine SprintLine SecureLine…" at bounding box center [254, 234] width 168 height 16
select select "702268"
click at [170, 226] on select "LTL LTL Logistics Services Domestic Express 12:00 JetLine SprintLine SecureLine…" at bounding box center [254, 234] width 168 height 16
type input "05"
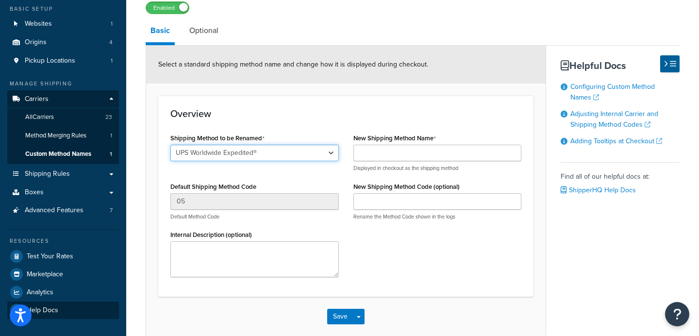
scroll to position [107, 0]
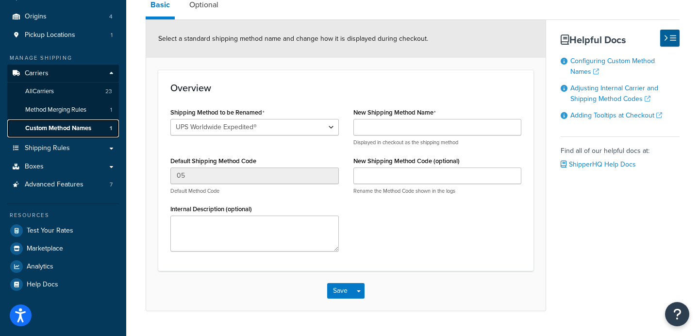
click at [89, 129] on span "Custom Method Names" at bounding box center [58, 128] width 66 height 8
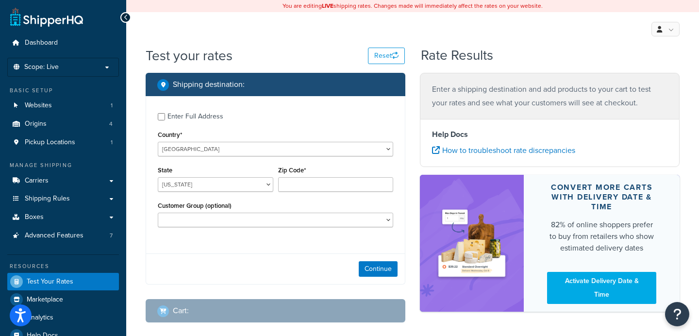
click at [204, 118] on div "Enter Full Address" at bounding box center [195, 117] width 56 height 14
click at [165, 118] on input "Enter Full Address" at bounding box center [161, 116] width 7 height 7
checkbox input "true"
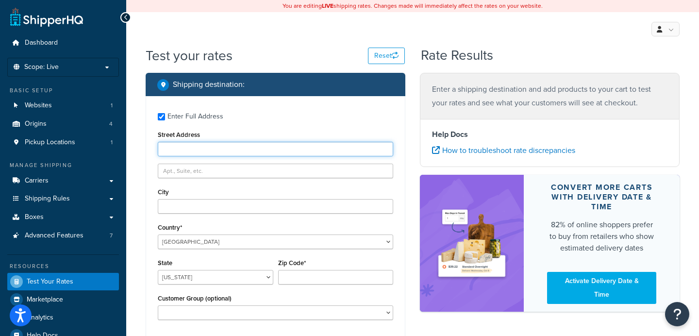
click at [208, 149] on input "Street Address" at bounding box center [275, 149] width 235 height 15
type input "[STREET_ADDRESS]"
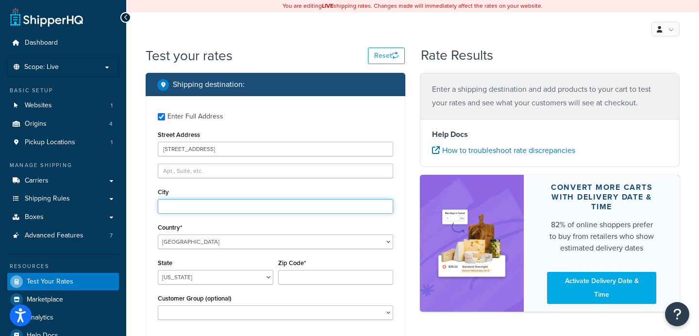
type input "New Braunfels"
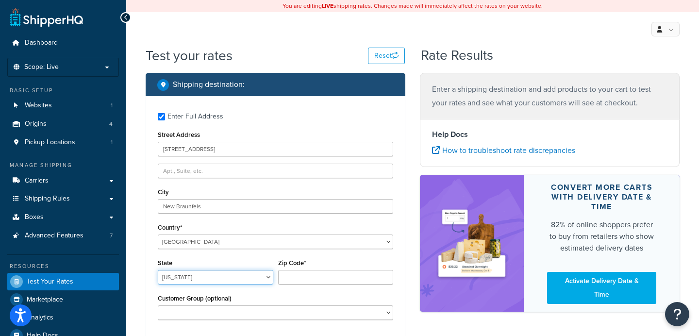
select select "[GEOGRAPHIC_DATA]"
type input "78132"
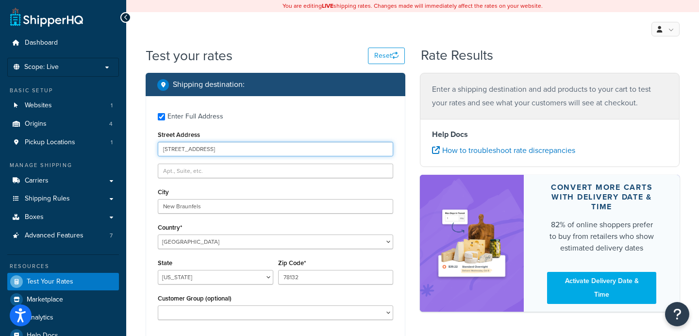
scroll to position [143, 0]
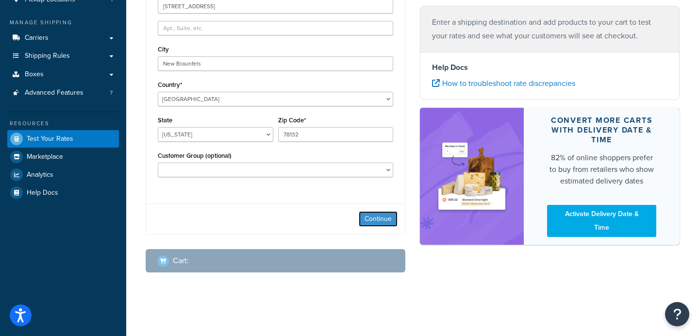
click at [384, 215] on button "Continue" at bounding box center [378, 219] width 39 height 16
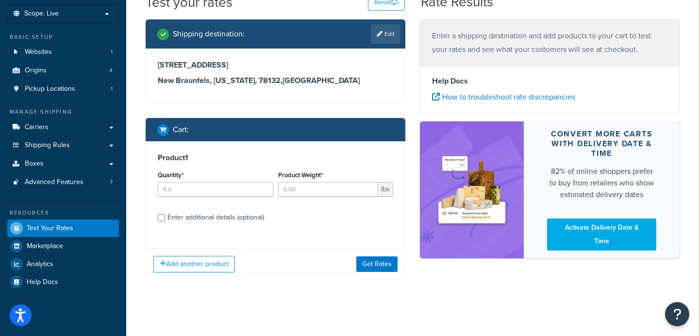
scroll to position [61, 0]
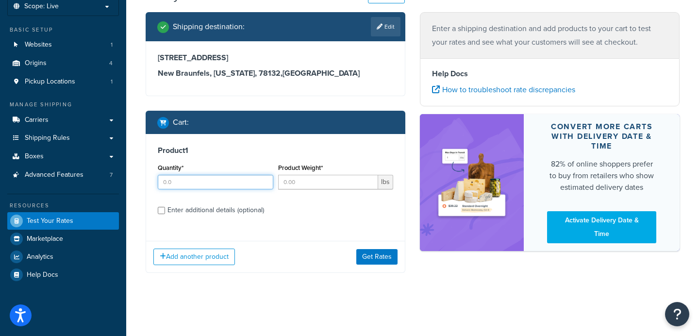
click at [188, 186] on input "Quantity*" at bounding box center [215, 182] width 115 height 15
type input "1"
click at [334, 184] on input "Product Weight*" at bounding box center [328, 182] width 100 height 15
type input "555"
click at [381, 261] on button "Get Rates" at bounding box center [376, 257] width 41 height 16
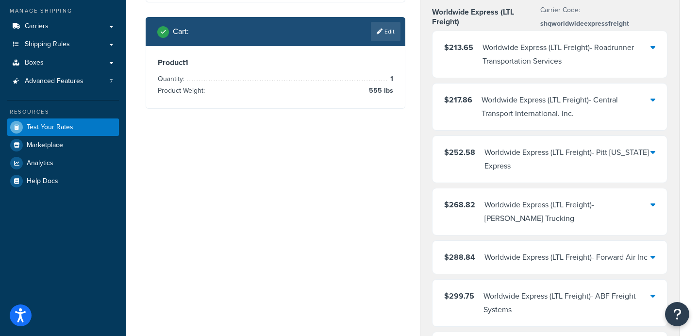
scroll to position [154, 0]
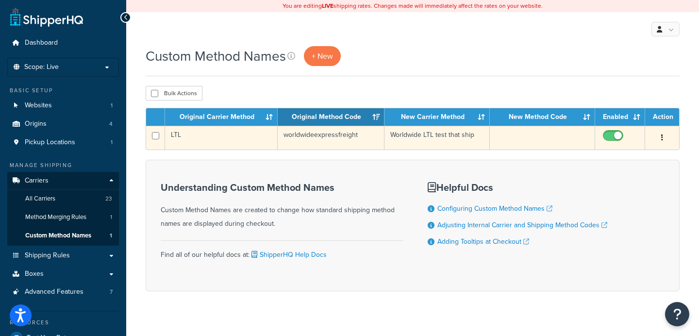
click at [262, 134] on td "LTL" at bounding box center [221, 138] width 113 height 24
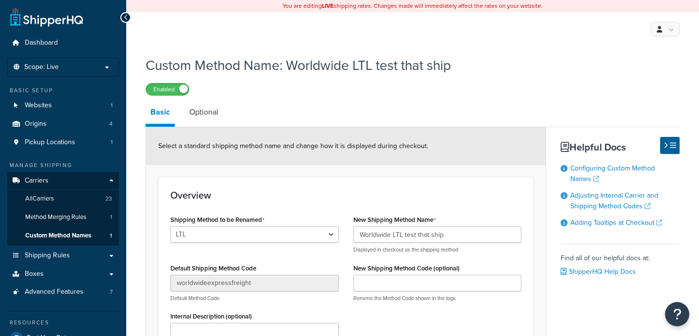
select select "702264"
